Goal: Task Accomplishment & Management: Complete application form

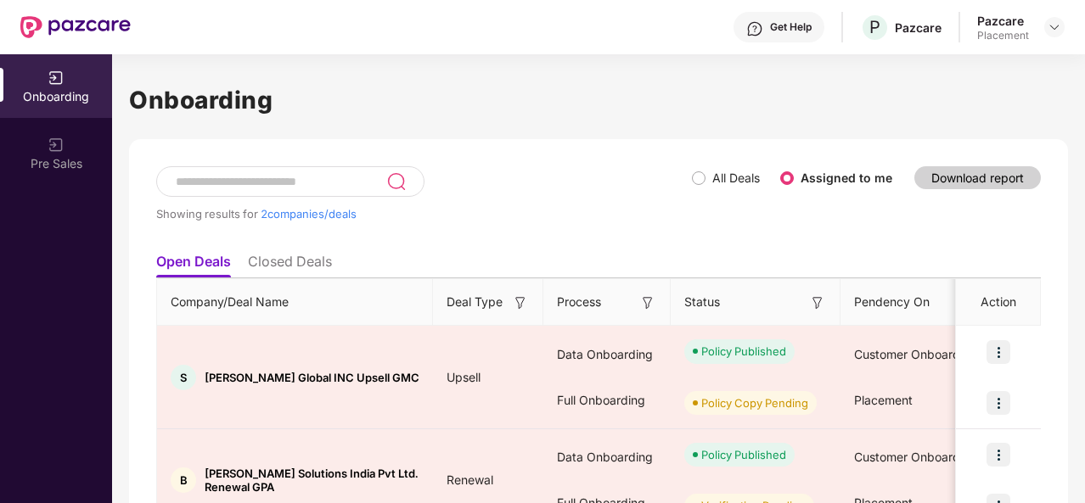
scroll to position [1, 0]
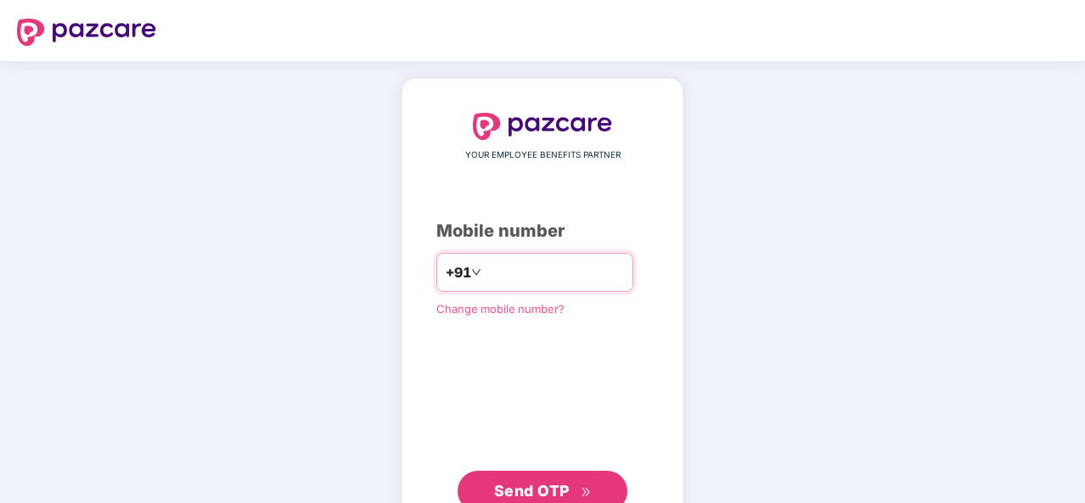
click at [497, 275] on input "number" at bounding box center [554, 272] width 139 height 27
type input "**********"
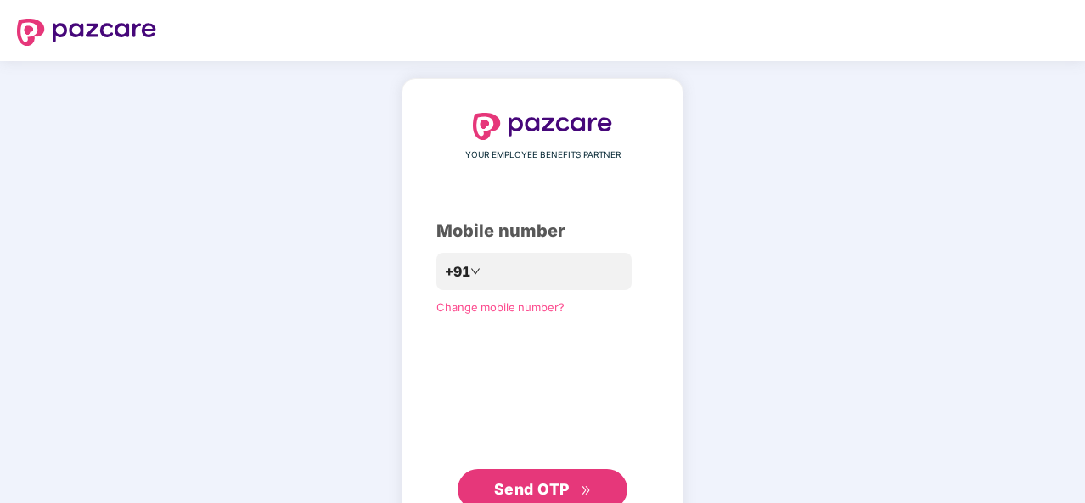
click at [550, 492] on span "Send OTP" at bounding box center [532, 489] width 76 height 18
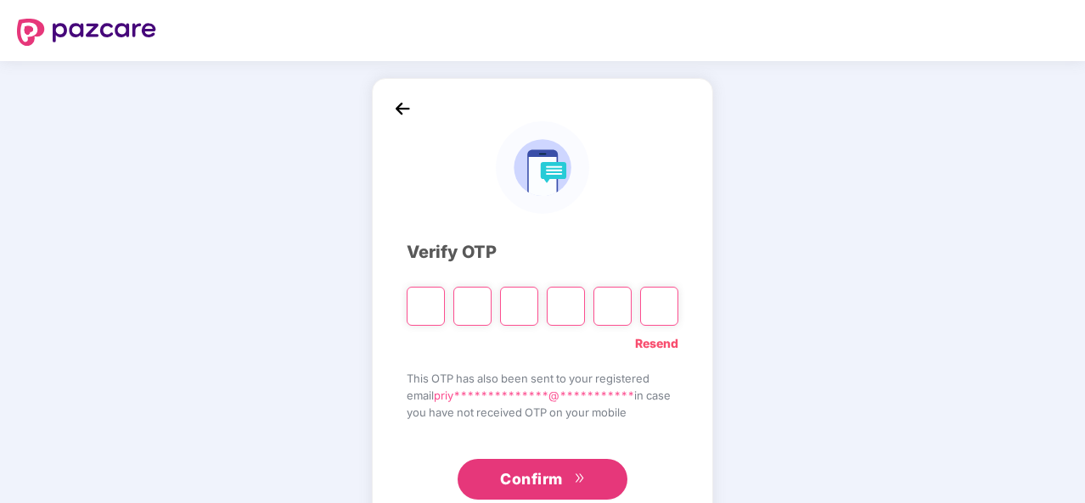
type input "*"
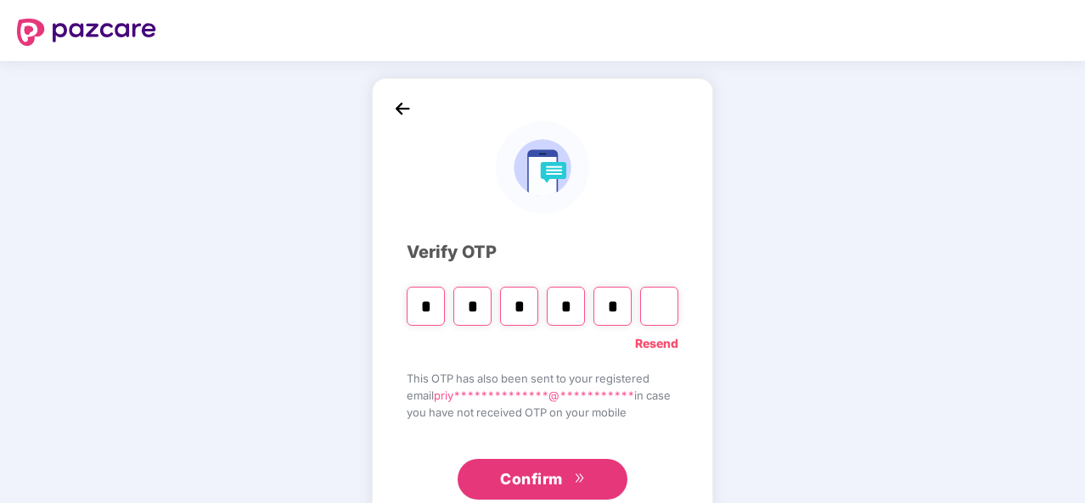
type input "*"
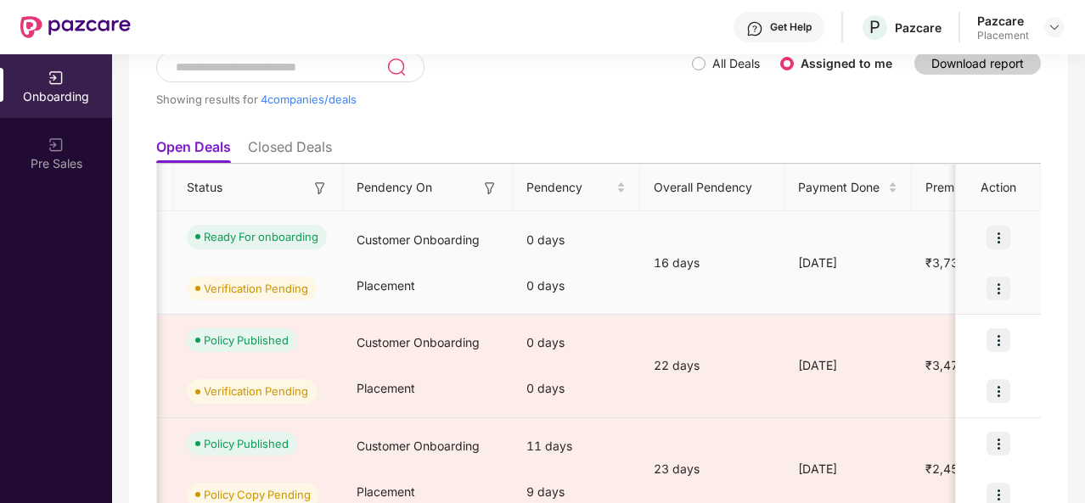
scroll to position [0, 499]
click at [997, 286] on img at bounding box center [998, 289] width 24 height 24
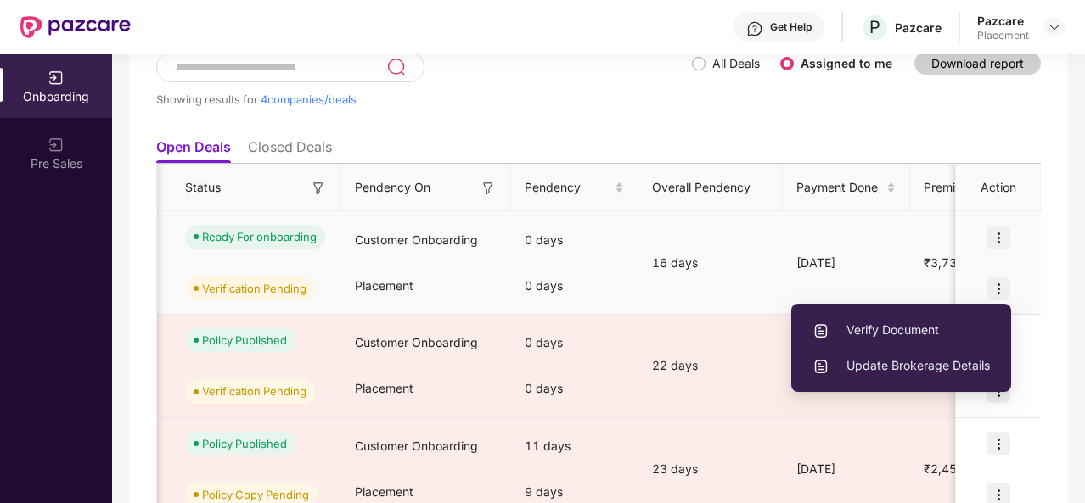
click at [906, 327] on span "Verify Document" at bounding box center [900, 330] width 177 height 19
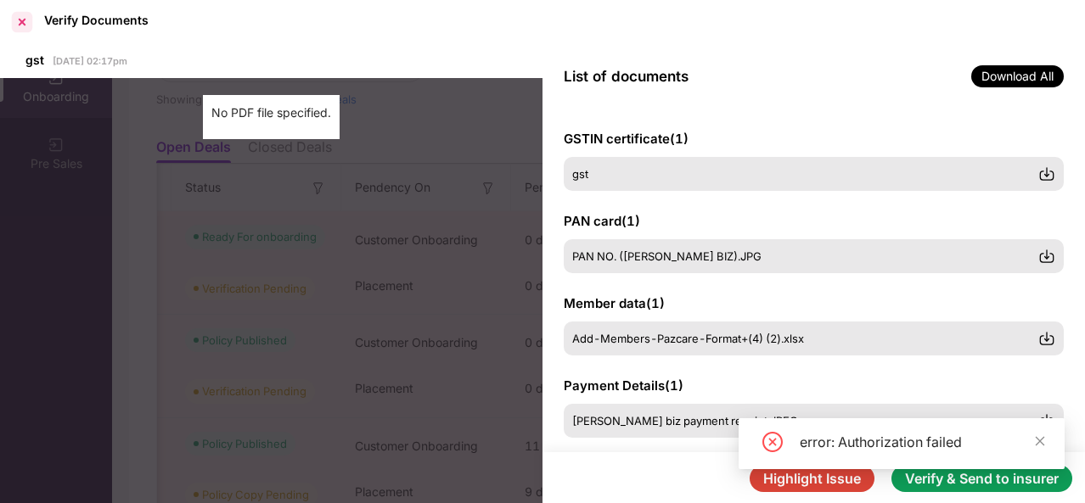
click at [20, 20] on div at bounding box center [21, 21] width 27 height 27
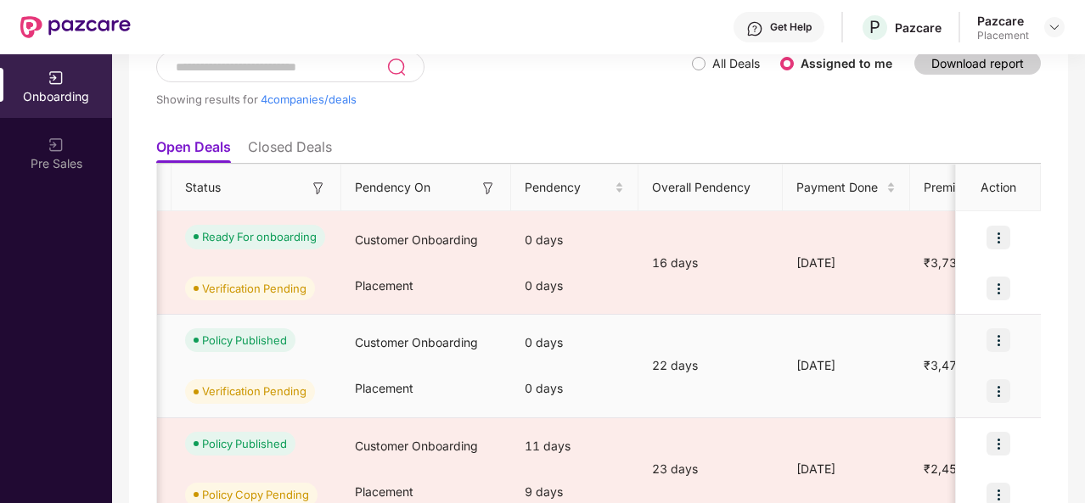
scroll to position [0, 0]
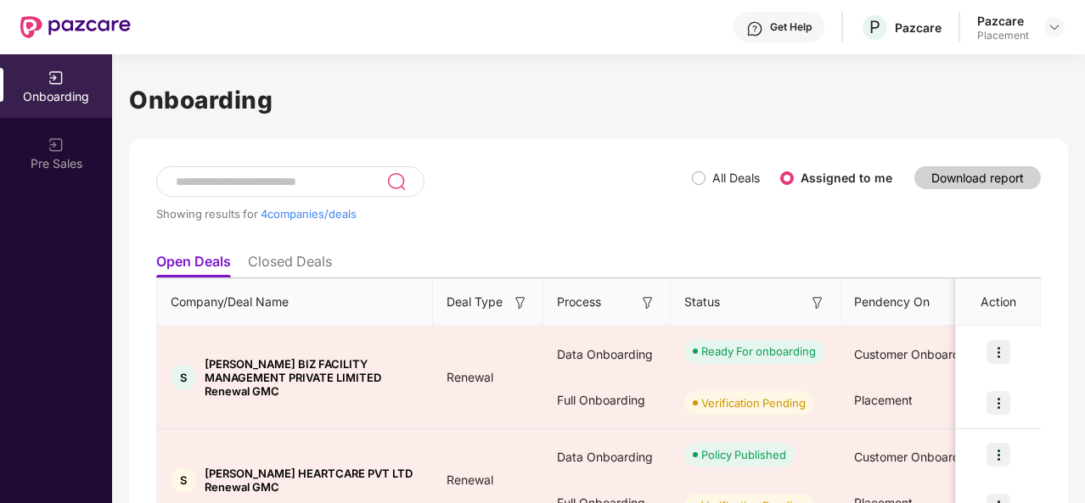
click at [278, 264] on li "Closed Deals" at bounding box center [290, 265] width 84 height 25
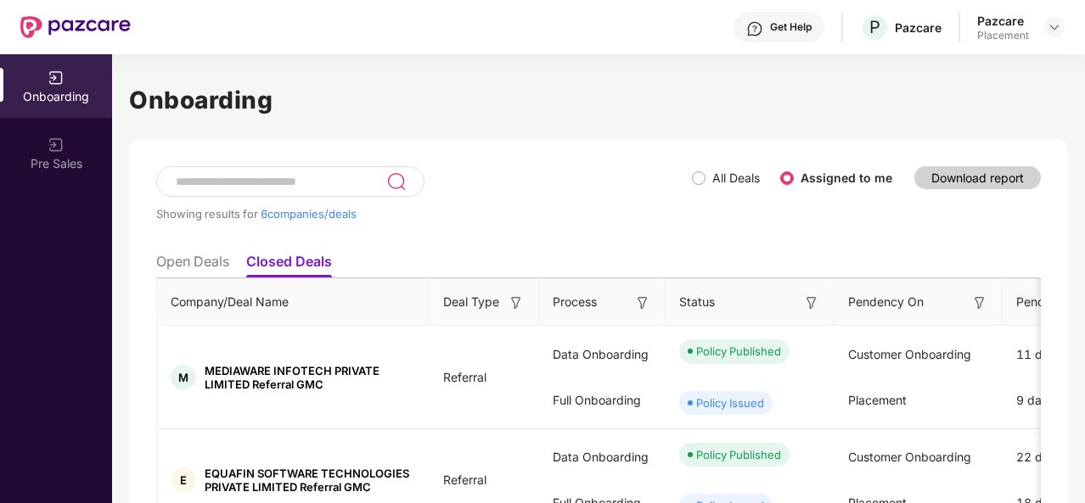
click at [192, 259] on li "Open Deals" at bounding box center [192, 265] width 73 height 25
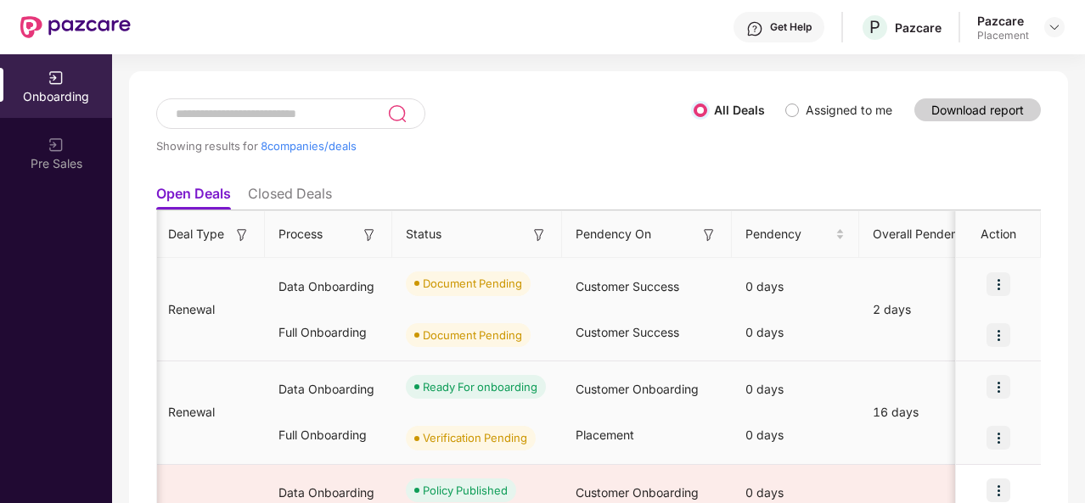
scroll to position [0, 78]
